Goal: Navigation & Orientation: Find specific page/section

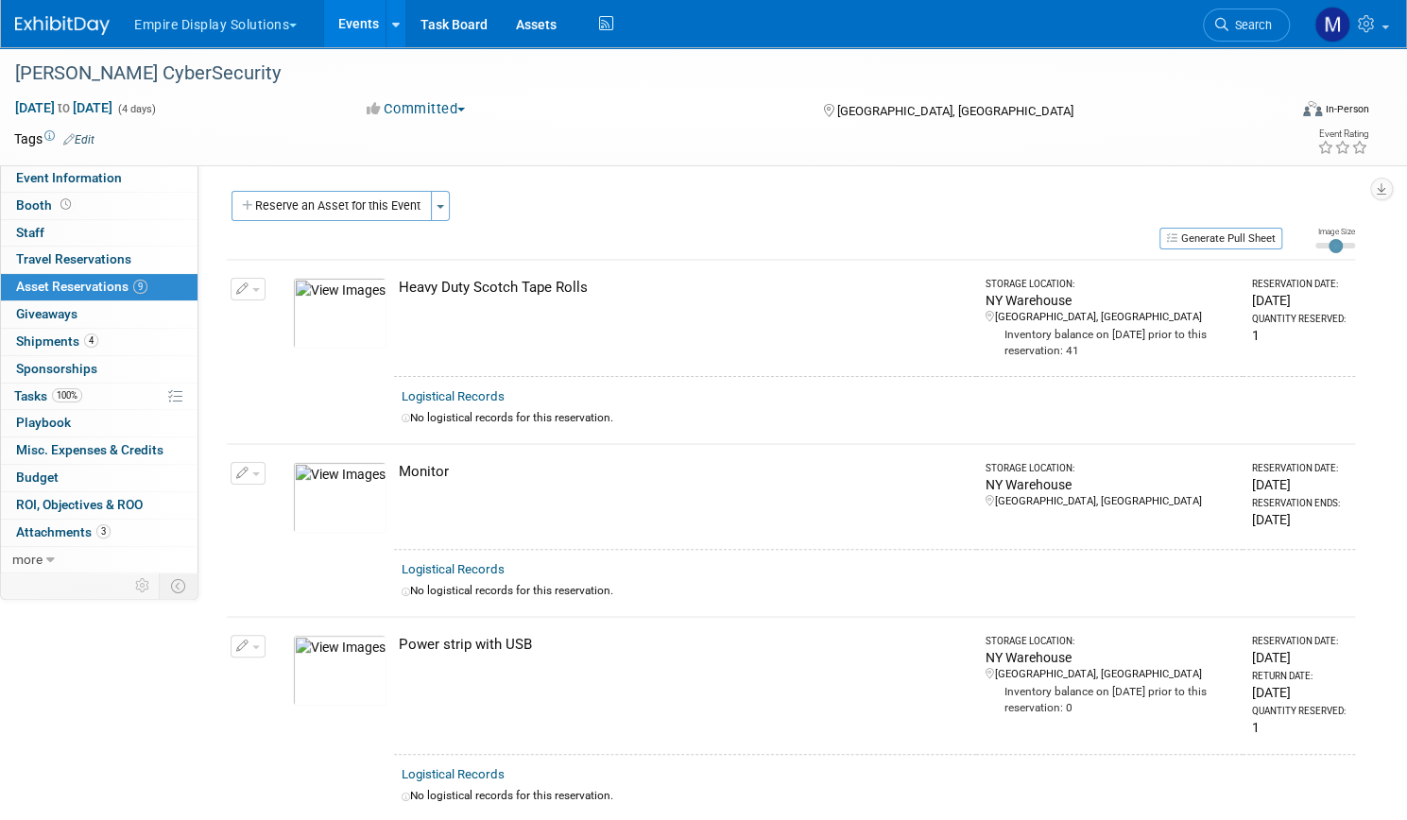
click at [282, 26] on button "Empire Display Solutions" at bounding box center [226, 21] width 188 height 42
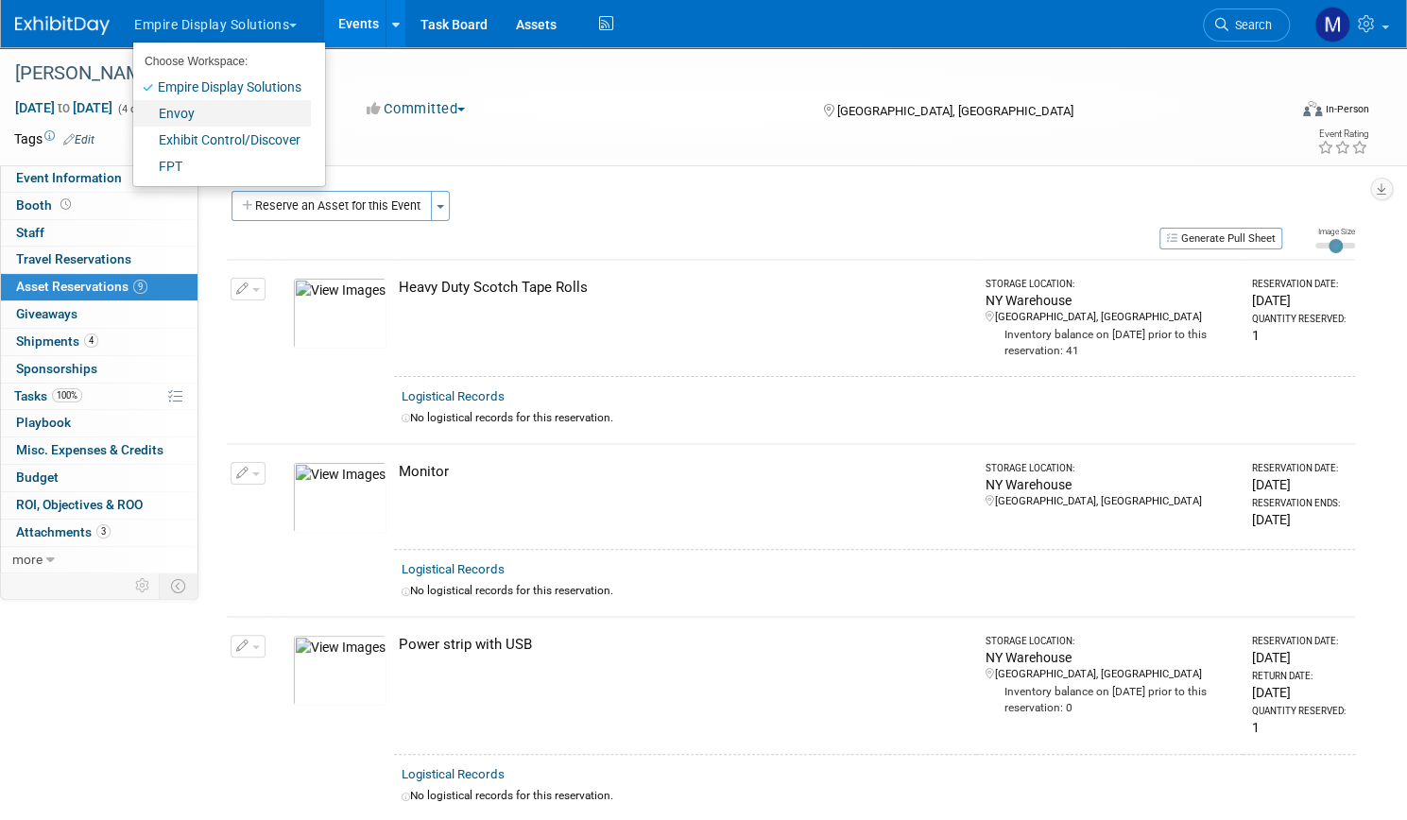
click at [254, 112] on link "Envoy" at bounding box center [222, 113] width 178 height 26
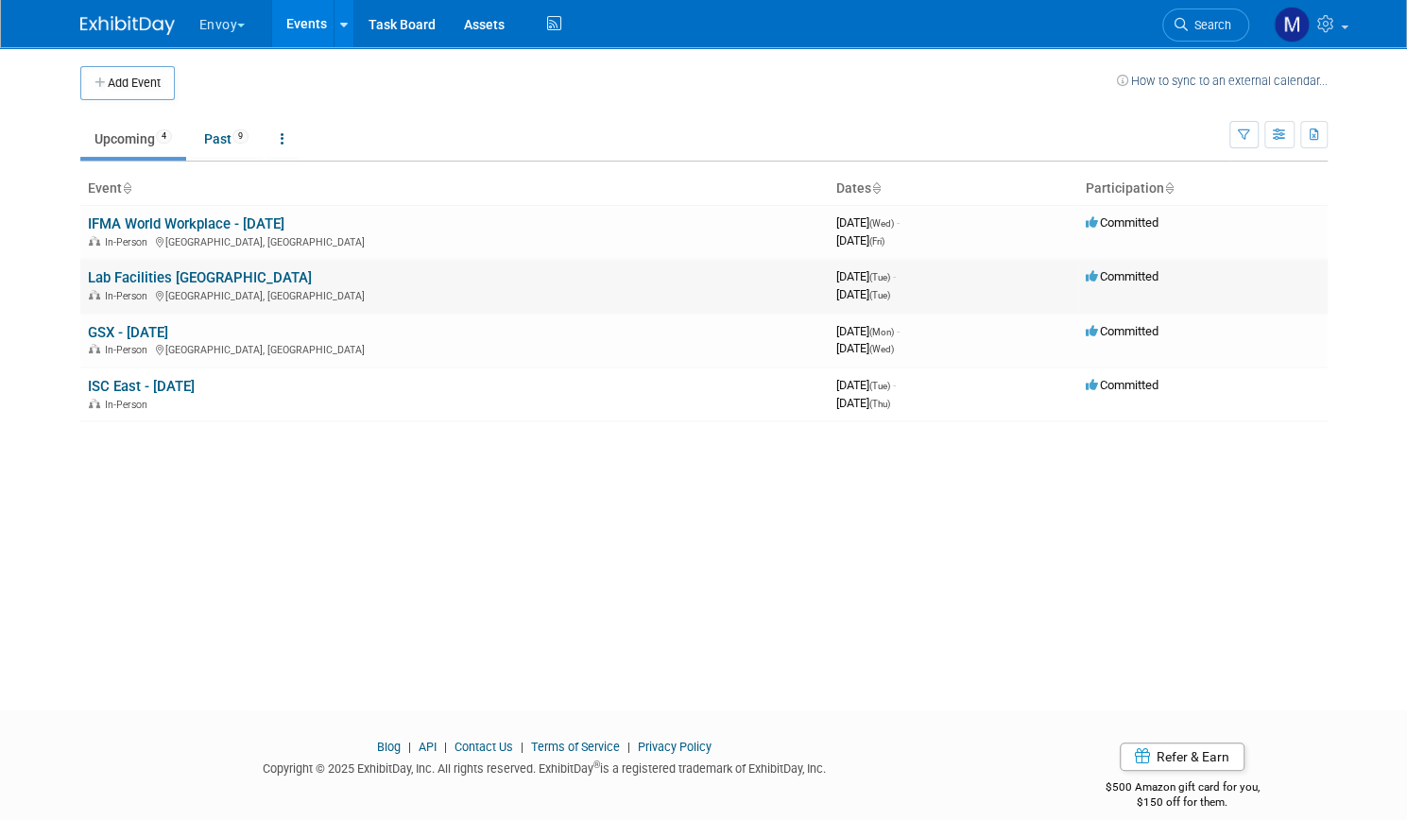
click at [189, 271] on link "Lab Facilities Summit West" at bounding box center [200, 277] width 224 height 17
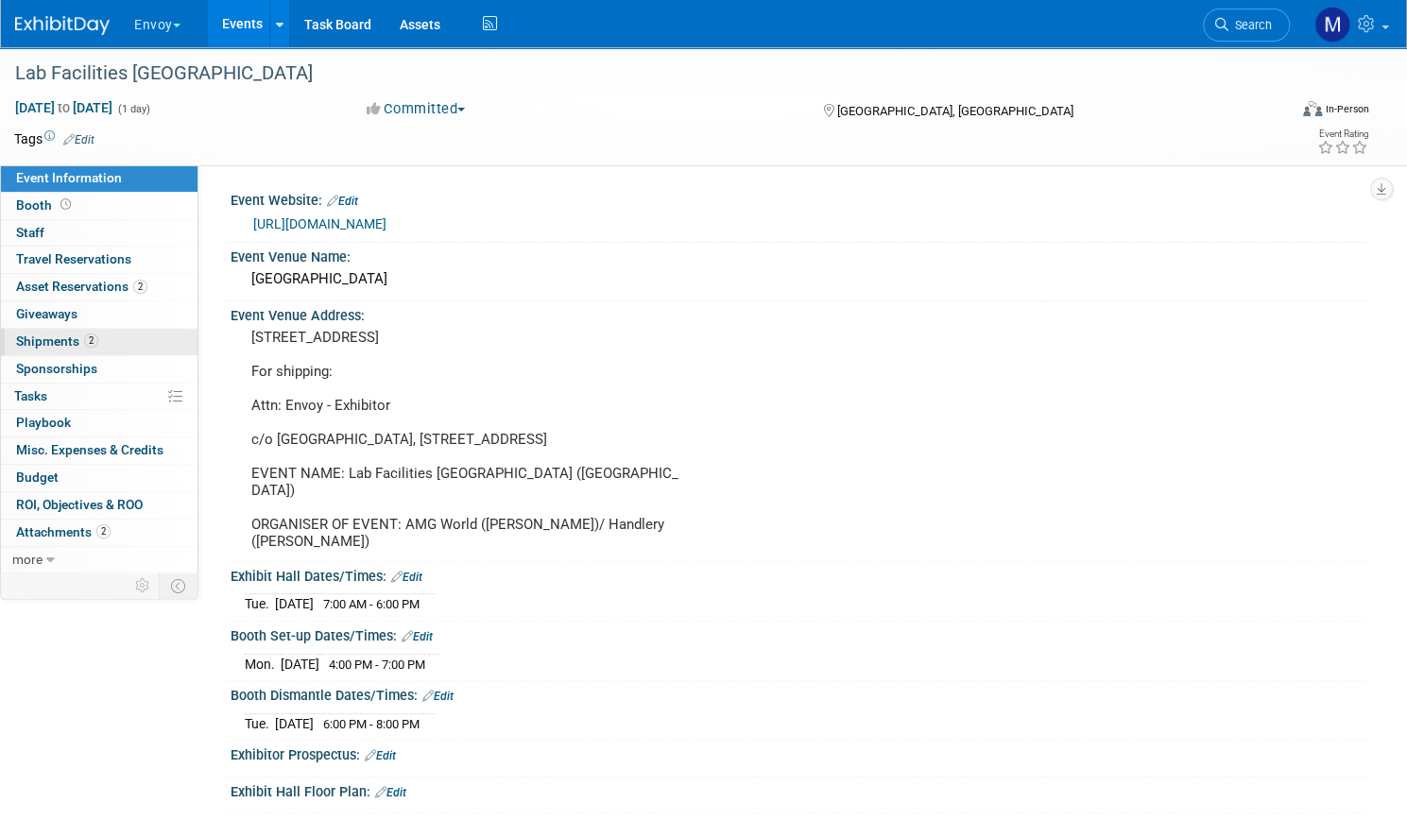
click at [98, 339] on span "Shipments 2" at bounding box center [57, 341] width 82 height 15
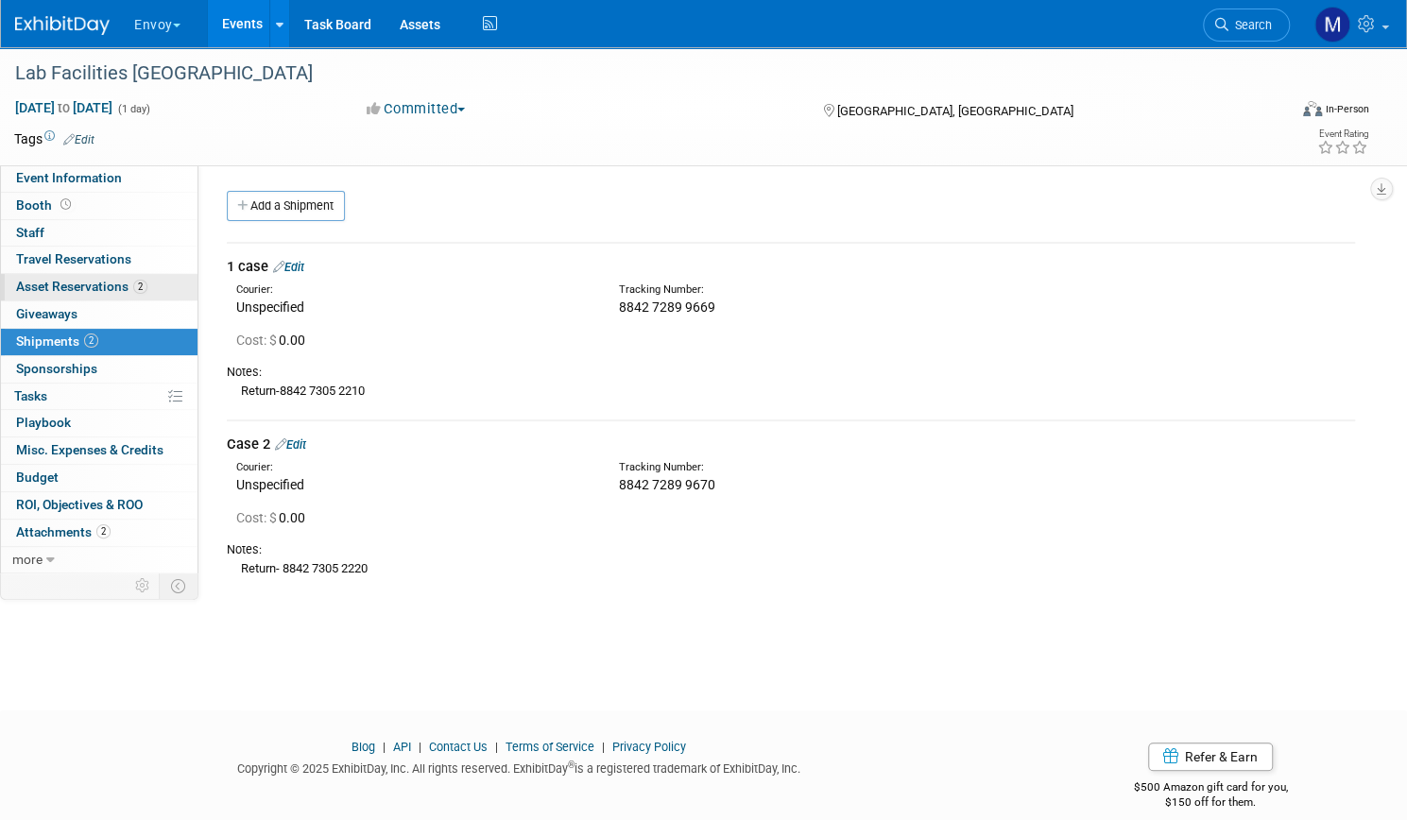
click at [113, 283] on span "Asset Reservations 2" at bounding box center [81, 286] width 131 height 15
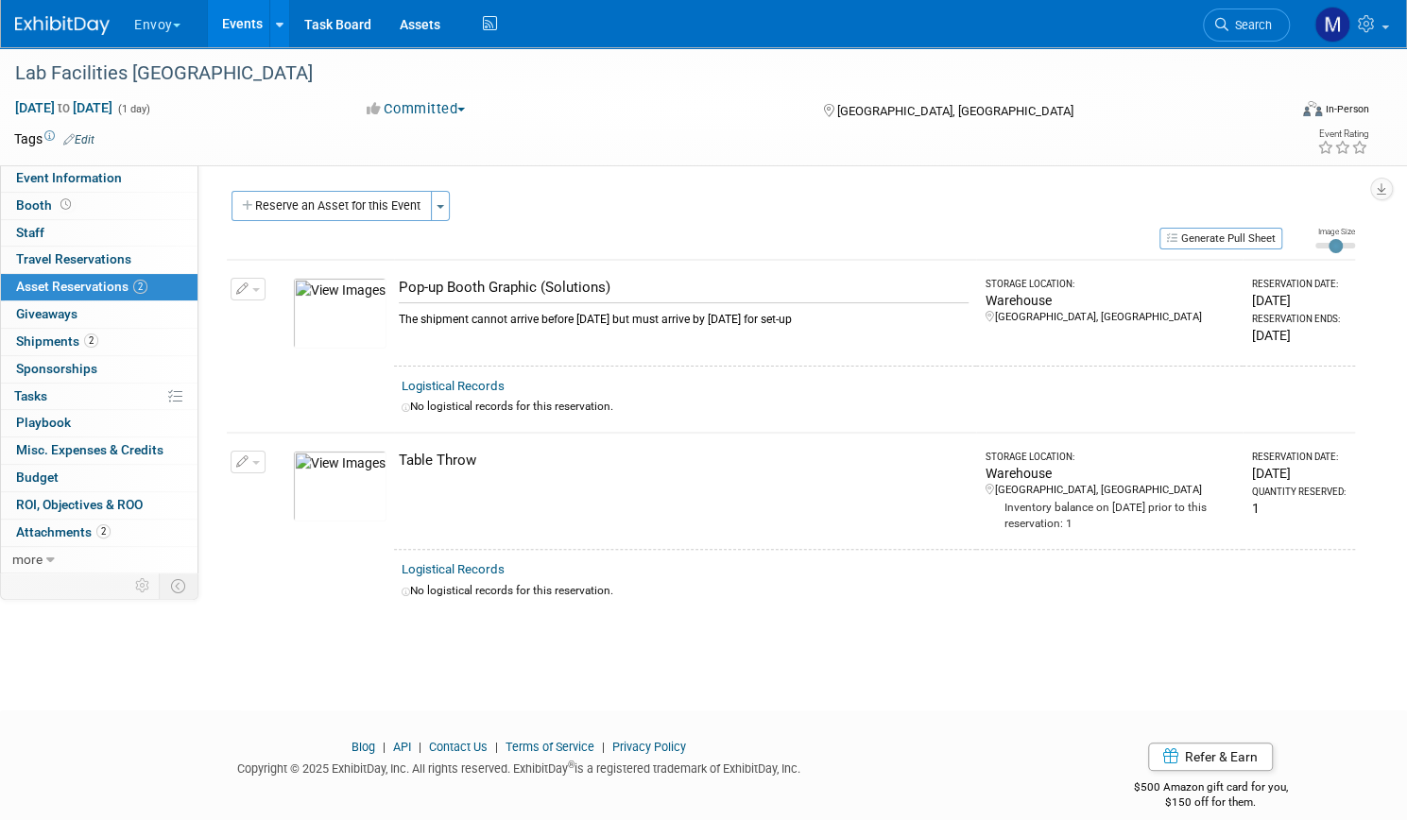
click at [193, 18] on button "Envoy" at bounding box center [168, 21] width 72 height 42
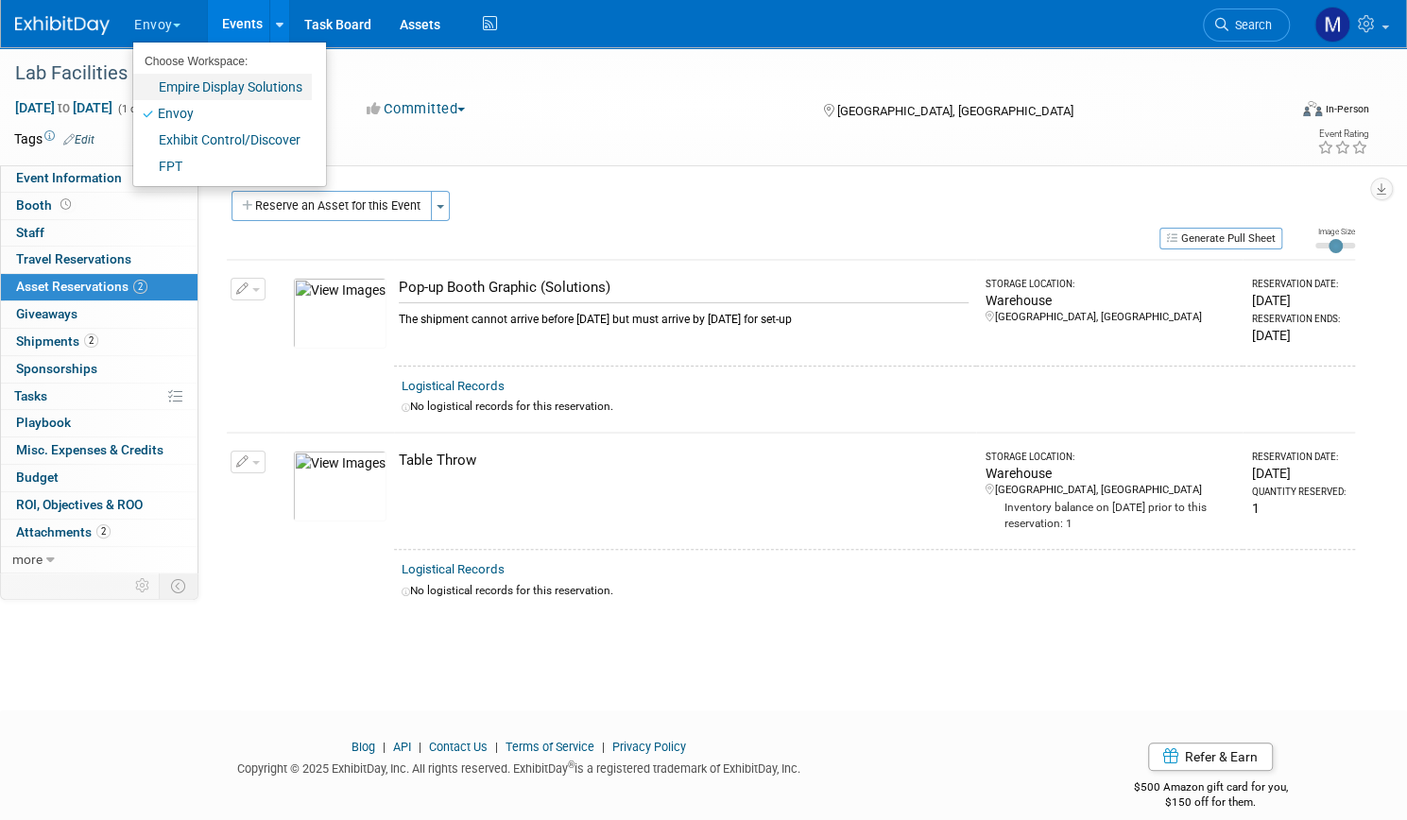
click at [218, 77] on link "Empire Display Solutions" at bounding box center [222, 87] width 179 height 26
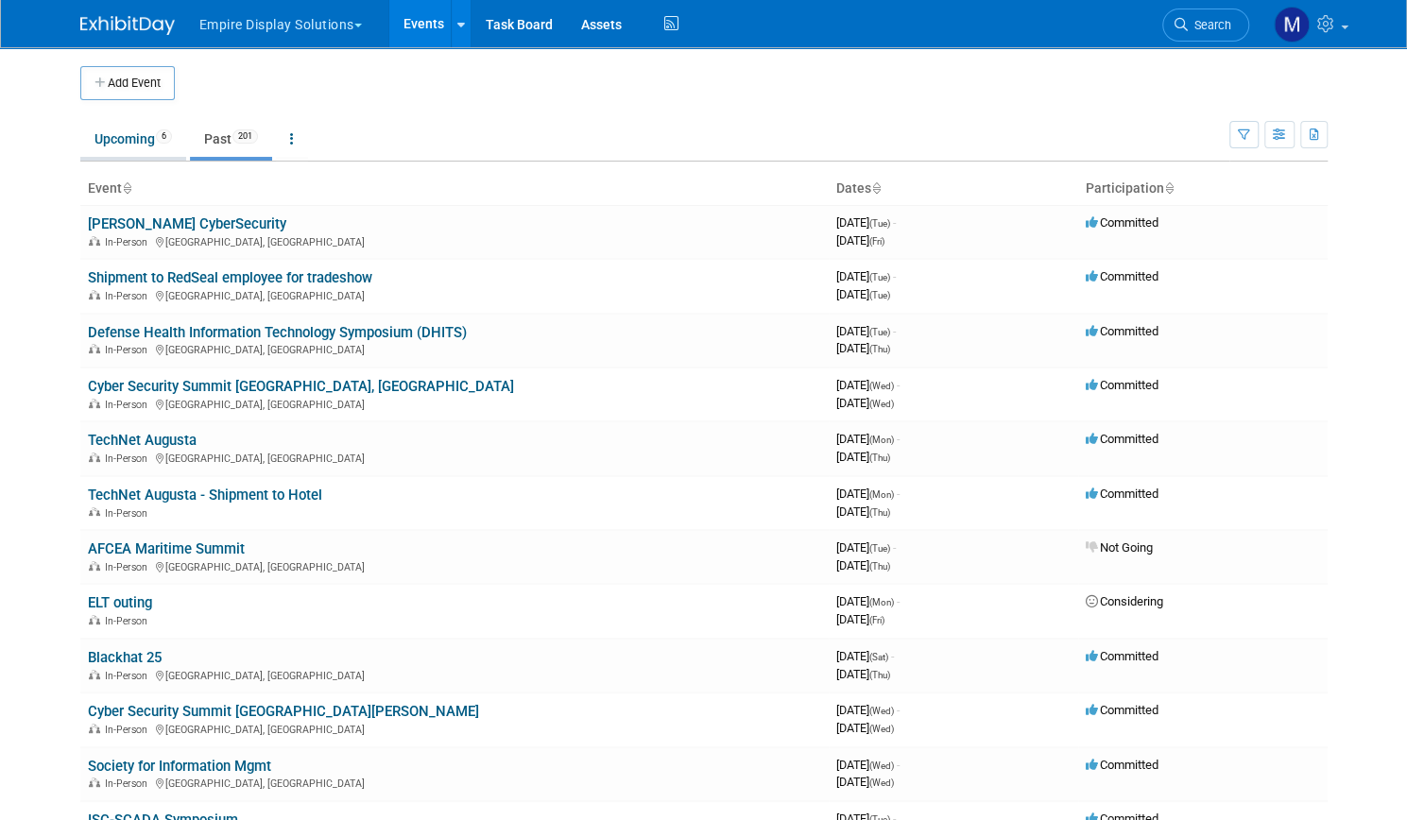
click at [101, 135] on link "Upcoming 6" at bounding box center [133, 139] width 106 height 36
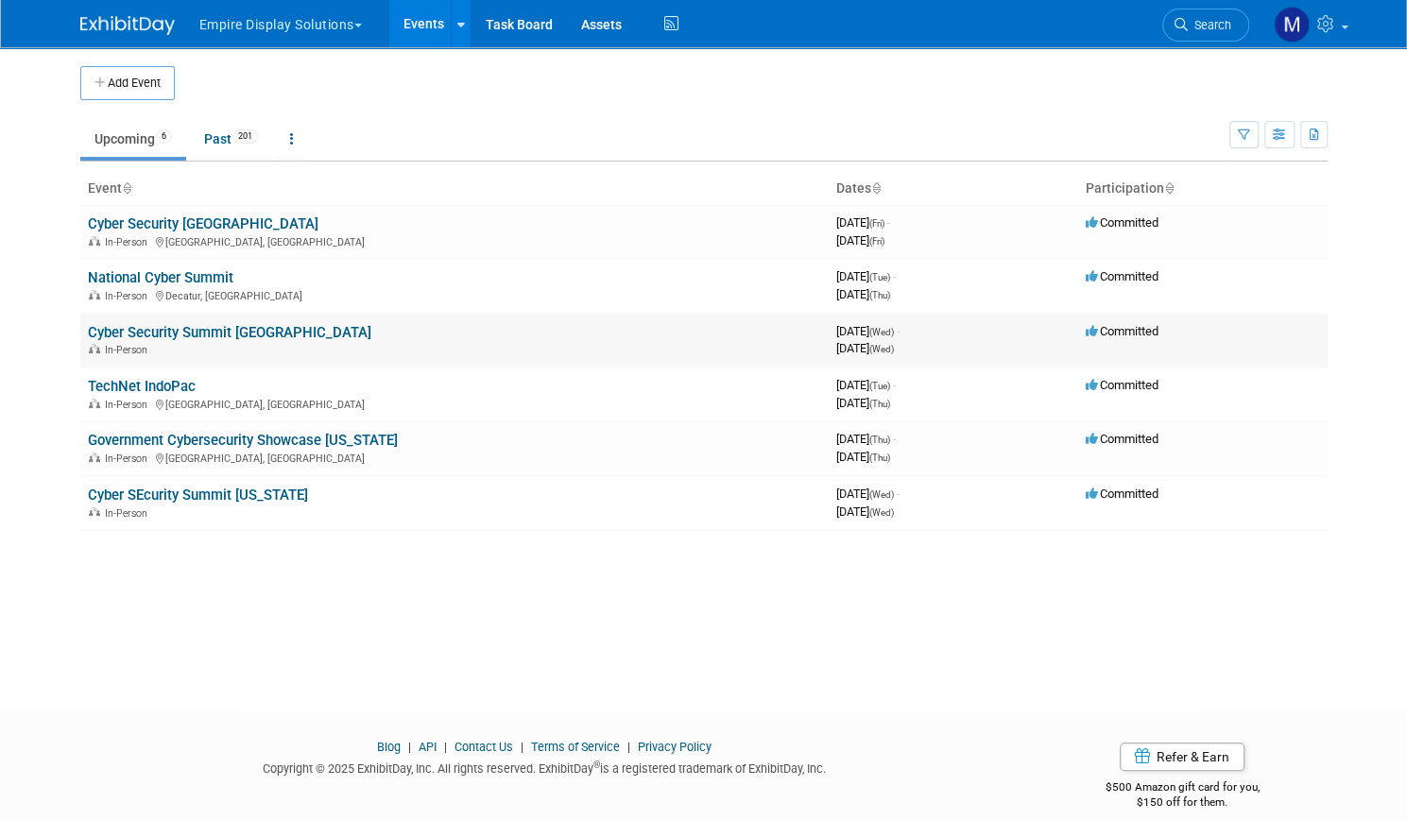
click at [236, 337] on link "Cyber Security Summit [GEOGRAPHIC_DATA]" at bounding box center [230, 332] width 284 height 17
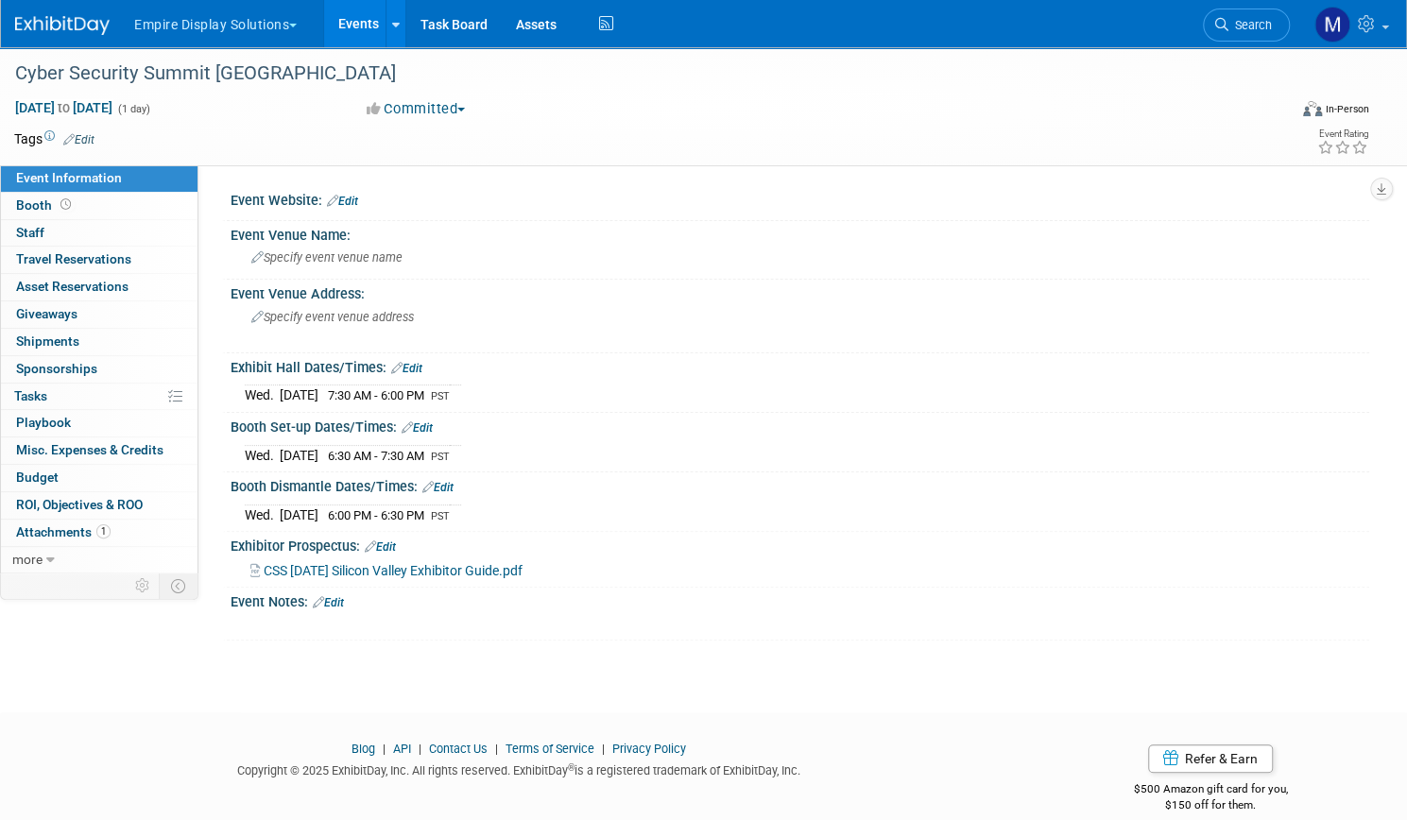
click at [387, 26] on link "Events" at bounding box center [358, 23] width 69 height 47
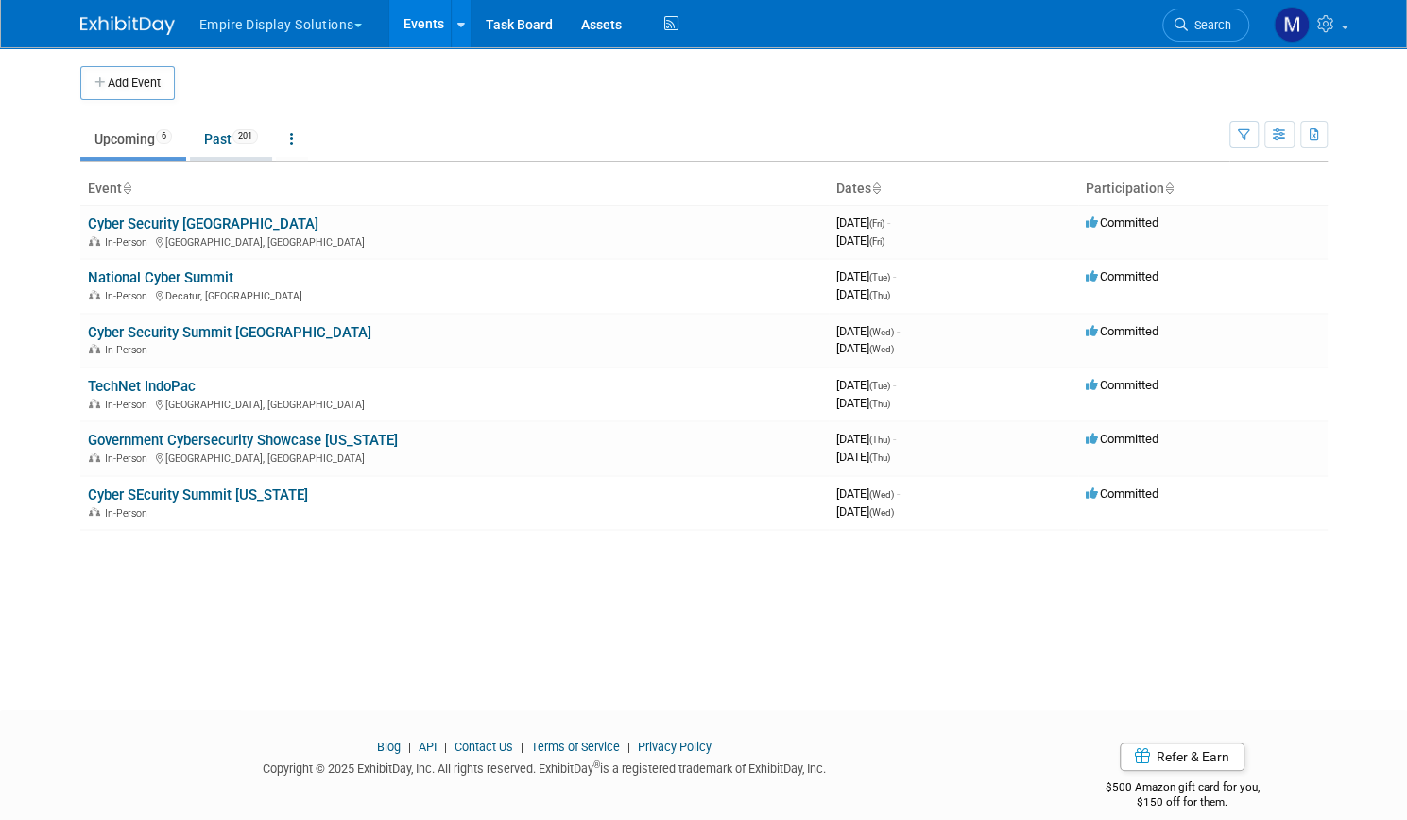
click at [219, 129] on link "Past 201" at bounding box center [231, 139] width 82 height 36
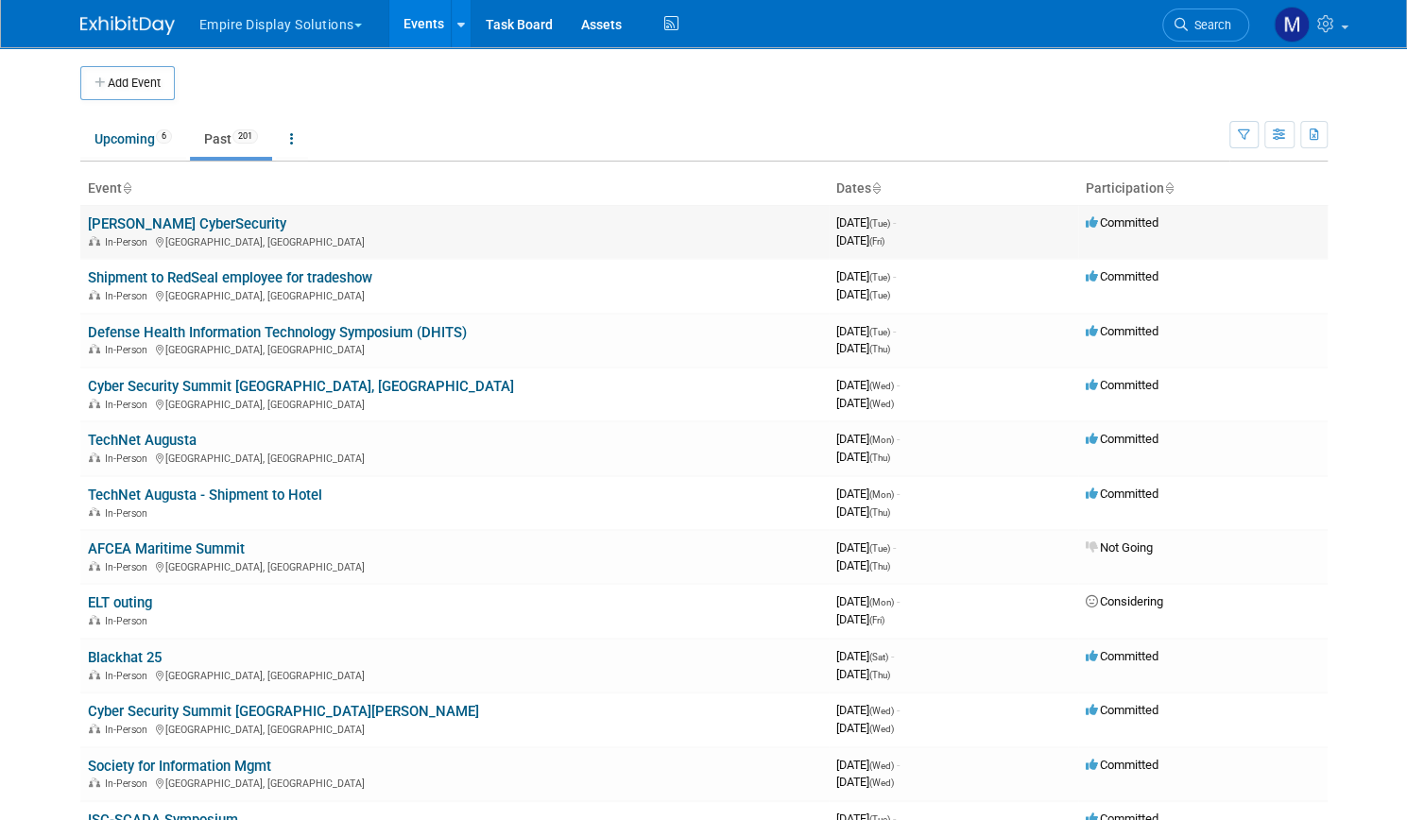
click at [174, 232] on td "[PERSON_NAME] CyberSecurity In-Person [GEOGRAPHIC_DATA], [GEOGRAPHIC_DATA]" at bounding box center [454, 232] width 748 height 54
click at [174, 223] on link "[PERSON_NAME] CyberSecurity" at bounding box center [187, 223] width 198 height 17
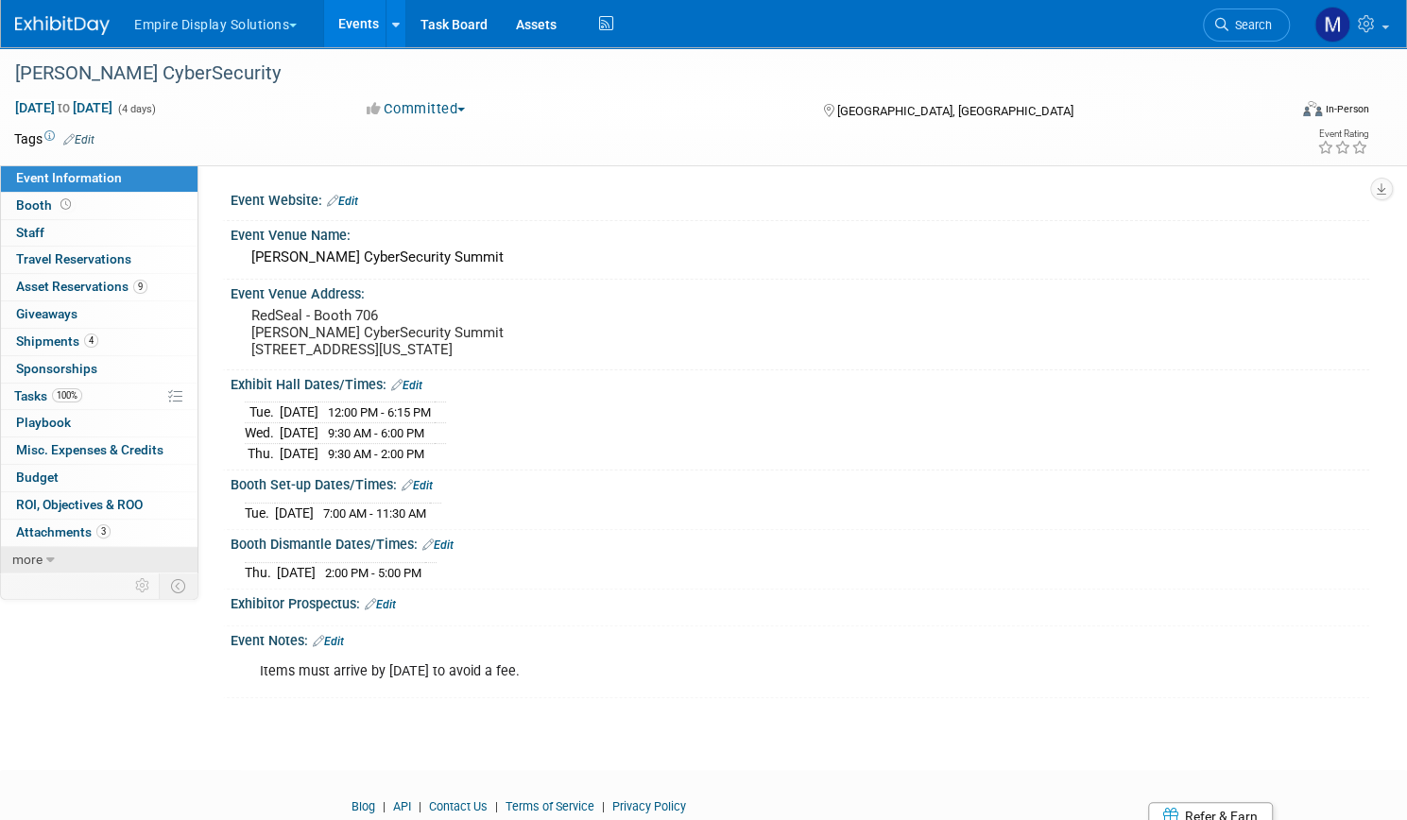
click at [43, 552] on span "more" at bounding box center [27, 559] width 30 height 15
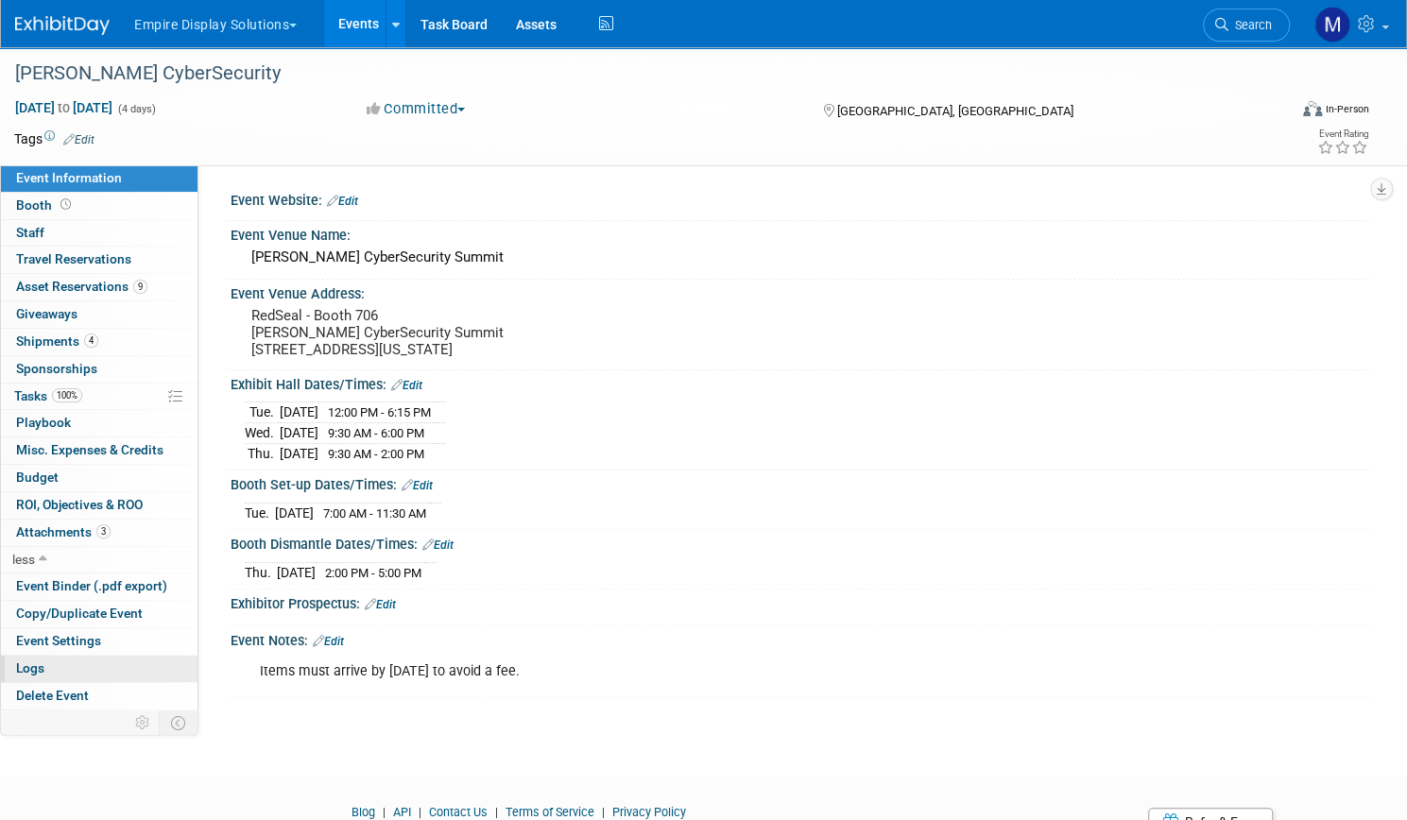
click at [44, 665] on span "Logs" at bounding box center [30, 668] width 28 height 15
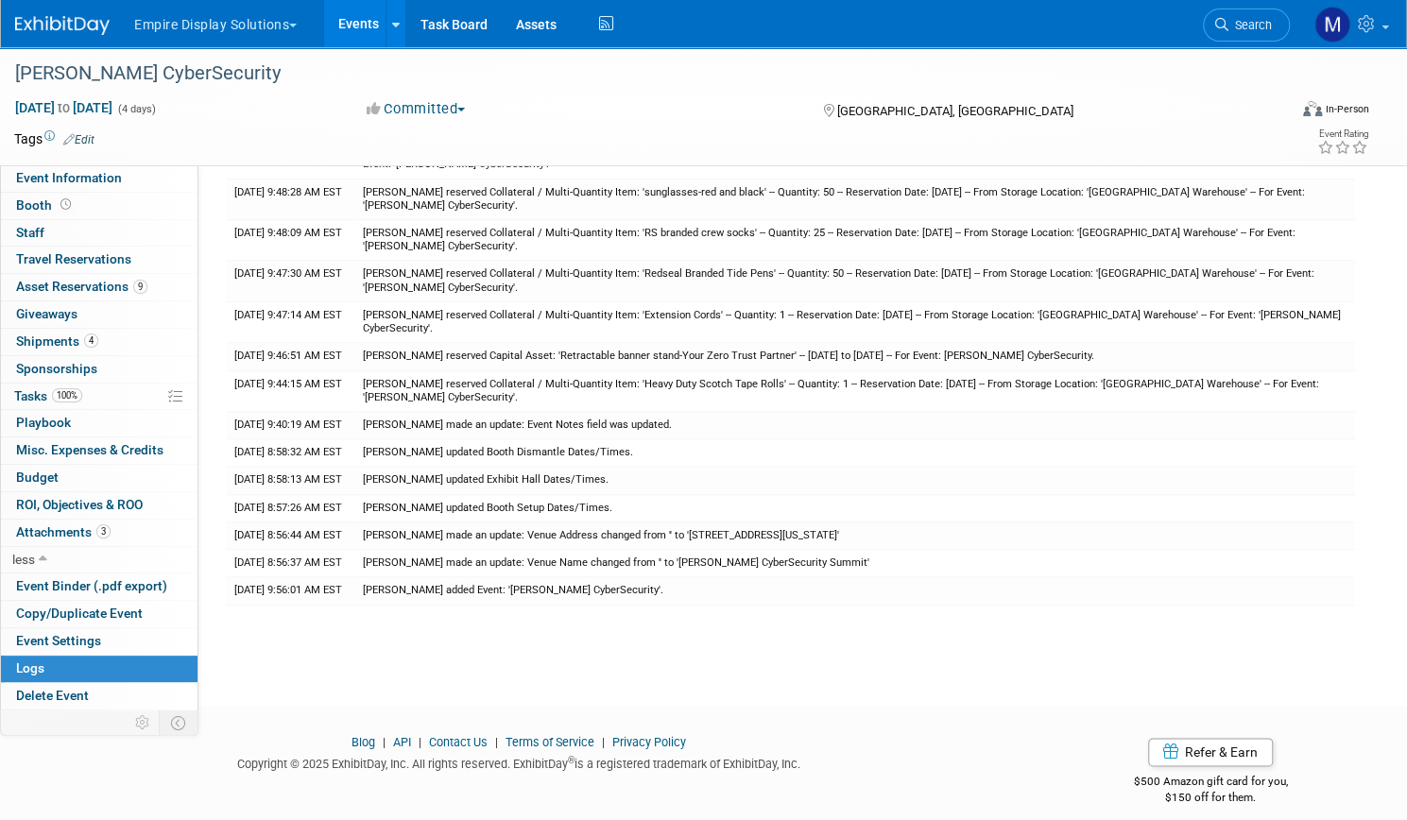
scroll to position [931, 0]
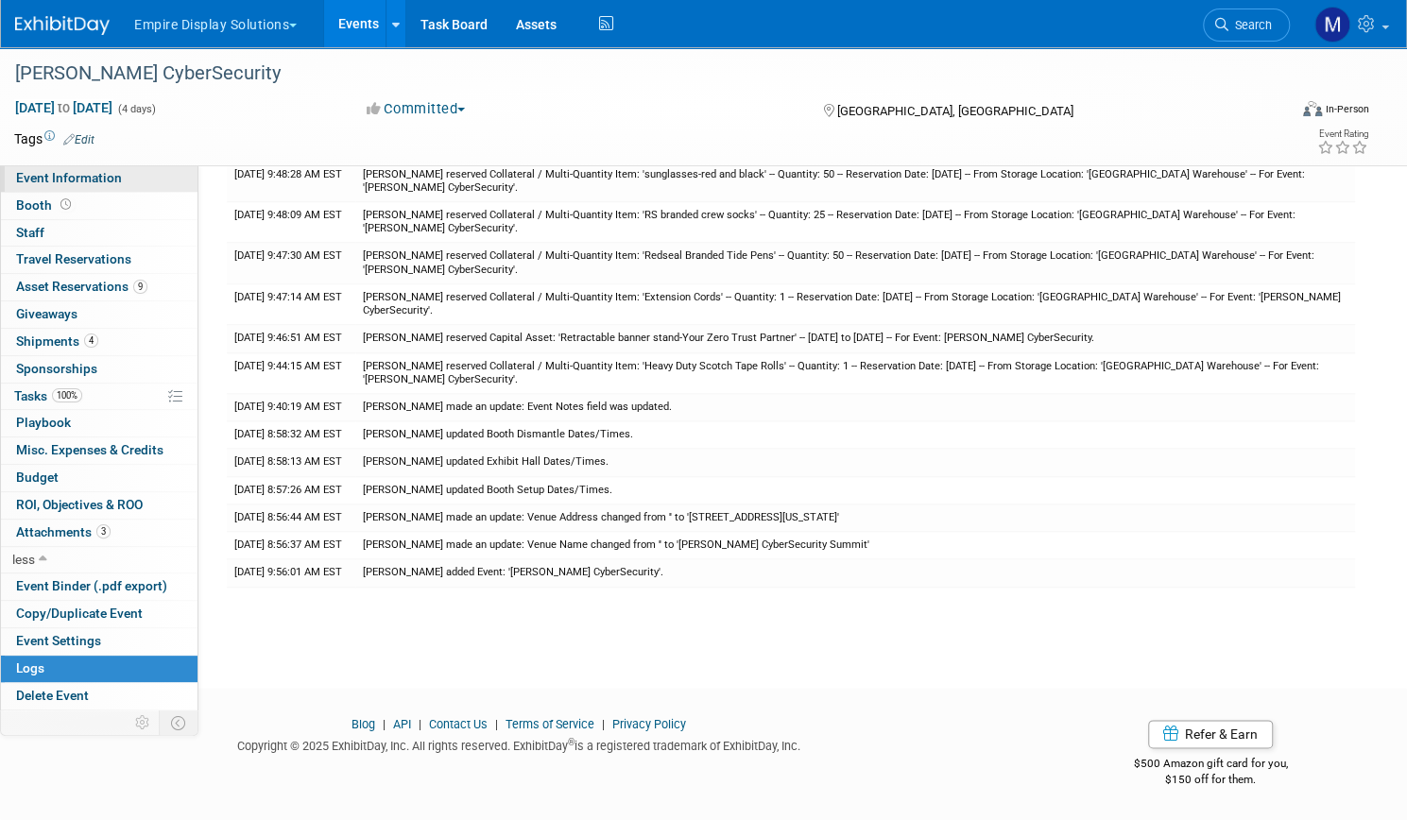
click at [122, 184] on span "Event Information" at bounding box center [69, 177] width 106 height 15
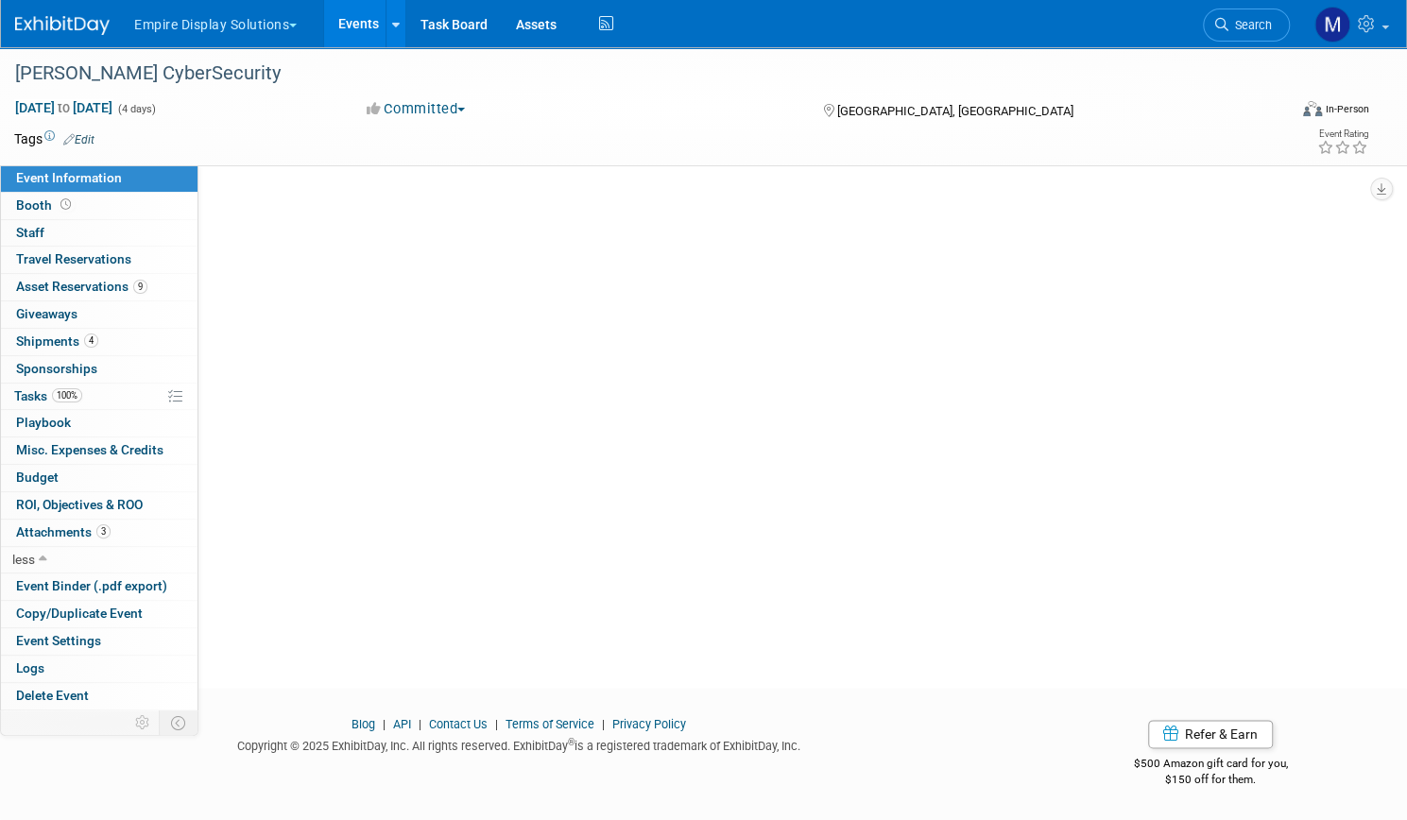
scroll to position [0, 0]
